Goal: Information Seeking & Learning: Learn about a topic

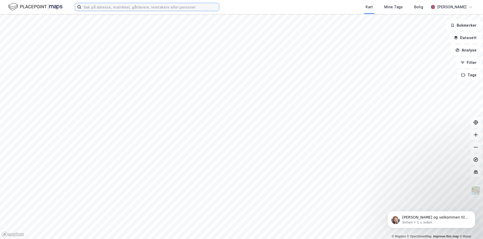
click at [148, 8] on input at bounding box center [150, 7] width 138 height 8
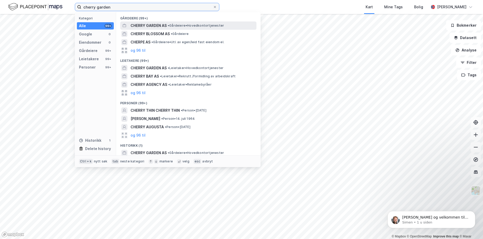
type input "cherry garden"
click at [156, 27] on span "CHERRY GARDEN AS" at bounding box center [149, 25] width 36 height 6
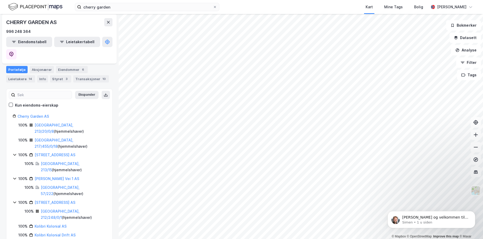
scroll to position [39, 0]
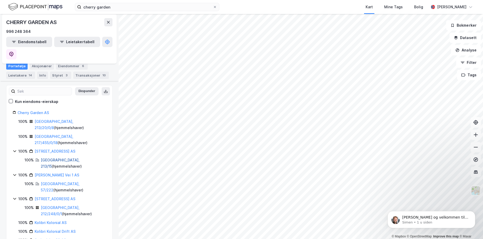
click at [56, 158] on link "[GEOGRAPHIC_DATA], 213/15" at bounding box center [60, 163] width 39 height 11
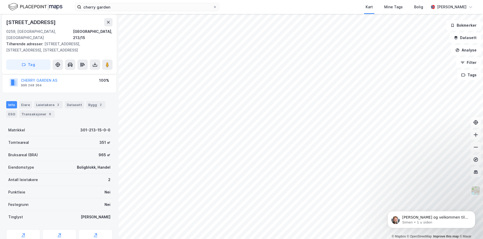
scroll to position [45, 0]
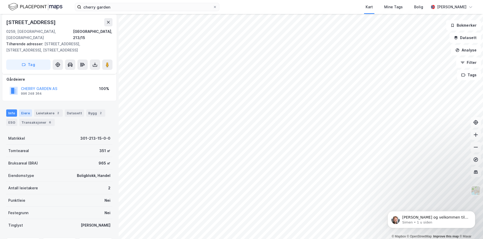
click at [21, 109] on div "Eiere" at bounding box center [25, 112] width 13 height 7
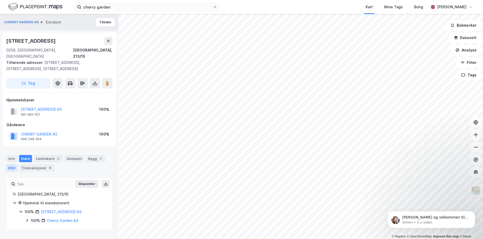
click at [12, 164] on div "ESG" at bounding box center [11, 167] width 11 height 7
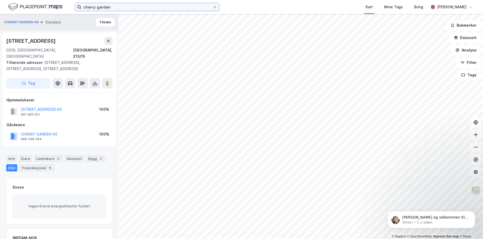
click at [112, 8] on input "cherry garden" at bounding box center [147, 7] width 132 height 8
click at [0, 0] on button "CHERRY GARDEN AS" at bounding box center [0, 0] width 0 height 0
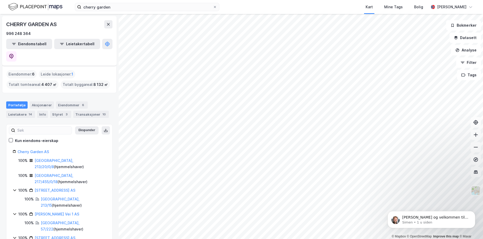
scroll to position [39, 0]
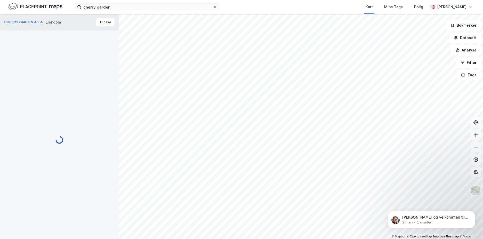
scroll to position [1, 0]
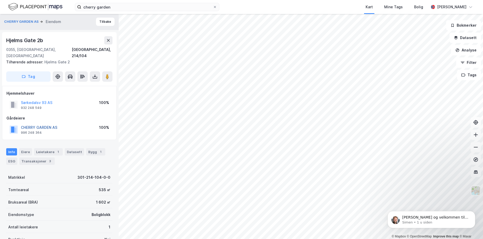
click at [0, 0] on button "CHERRY GARDEN AS" at bounding box center [0, 0] width 0 height 0
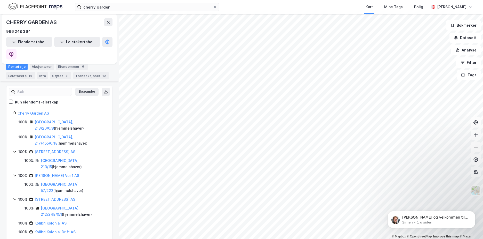
scroll to position [39, 0]
click at [52, 181] on link "[GEOGRAPHIC_DATA], 57/222" at bounding box center [60, 186] width 39 height 11
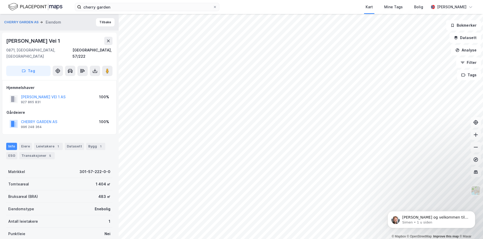
scroll to position [1, 0]
